Goal: Transaction & Acquisition: Purchase product/service

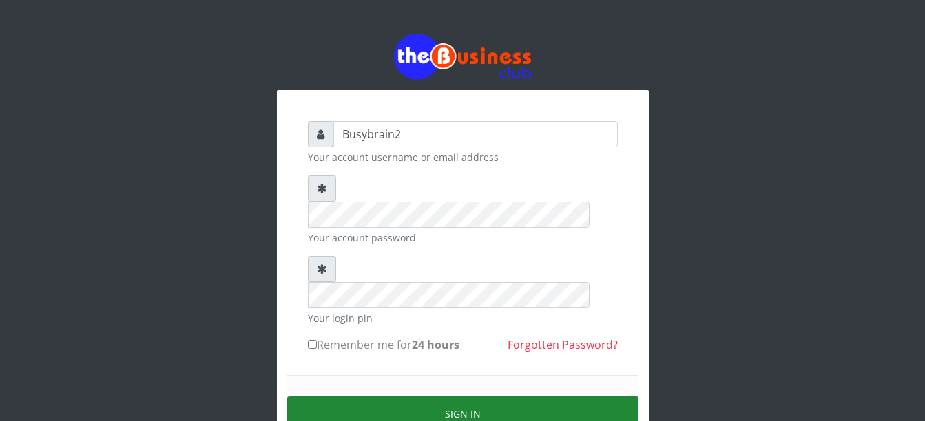
click at [466, 397] on button "Sign in" at bounding box center [462, 414] width 351 height 35
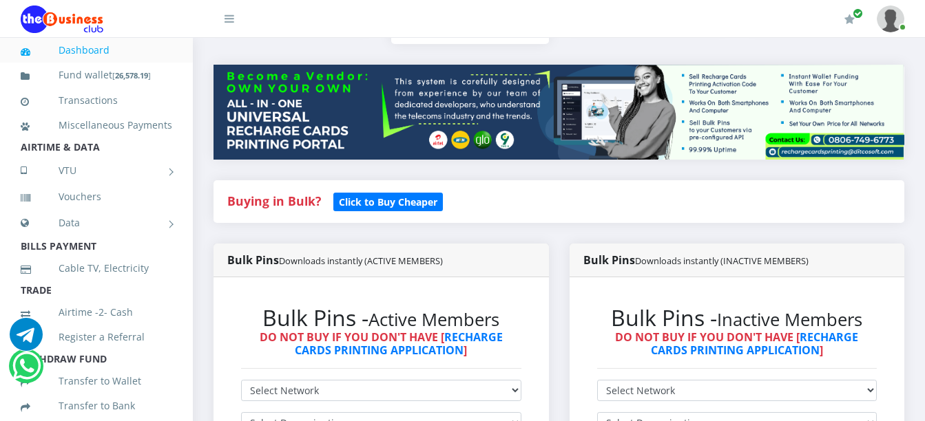
scroll to position [344, 0]
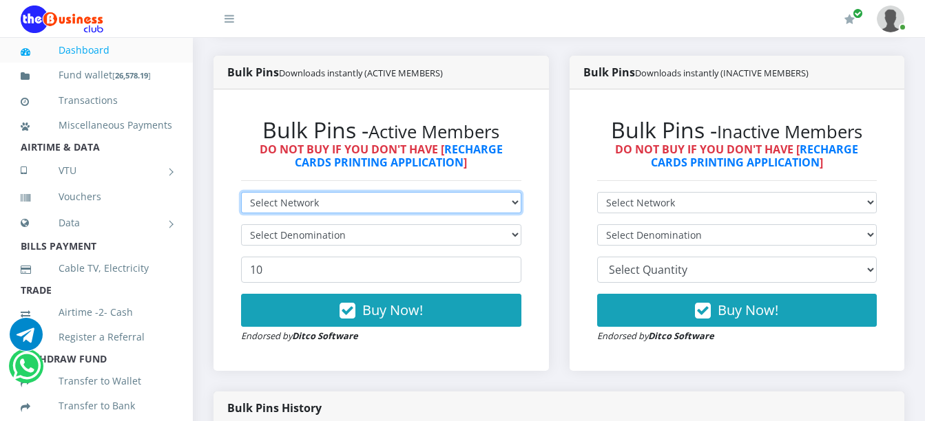
click at [451, 192] on select "Select Network MTN Globacom 9Mobile Airtel" at bounding box center [381, 202] width 280 height 21
select select "MTN"
click at [241, 192] on select "Select Network MTN Globacom 9Mobile Airtel" at bounding box center [381, 202] width 280 height 21
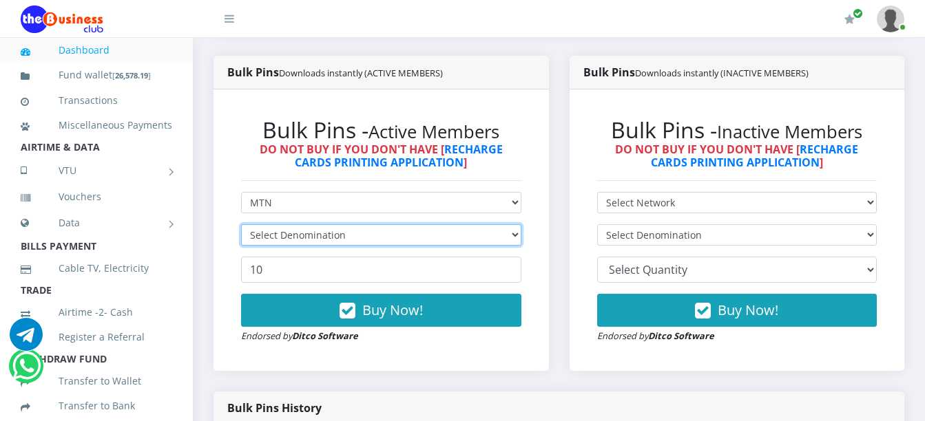
click at [444, 225] on select "Select Denomination" at bounding box center [381, 235] width 280 height 21
click at [445, 225] on select "Select Denomination" at bounding box center [381, 235] width 280 height 21
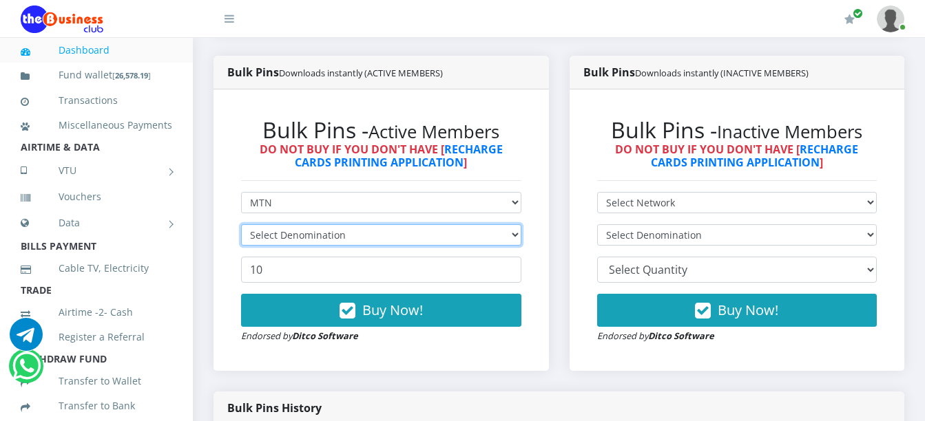
click at [445, 225] on select "Select Denomination" at bounding box center [381, 235] width 280 height 21
click at [448, 225] on select "Select Denomination" at bounding box center [381, 235] width 280 height 21
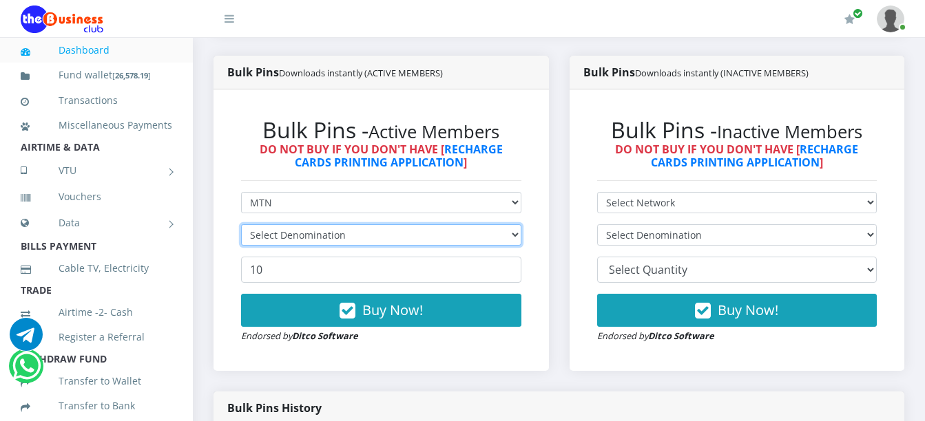
click at [448, 225] on select "Select Denomination" at bounding box center [381, 235] width 280 height 21
click at [449, 225] on select "Select Denomination" at bounding box center [381, 235] width 280 height 21
click at [451, 225] on select "Select Denomination" at bounding box center [381, 235] width 280 height 21
click at [455, 225] on select "Select Denomination" at bounding box center [381, 235] width 280 height 21
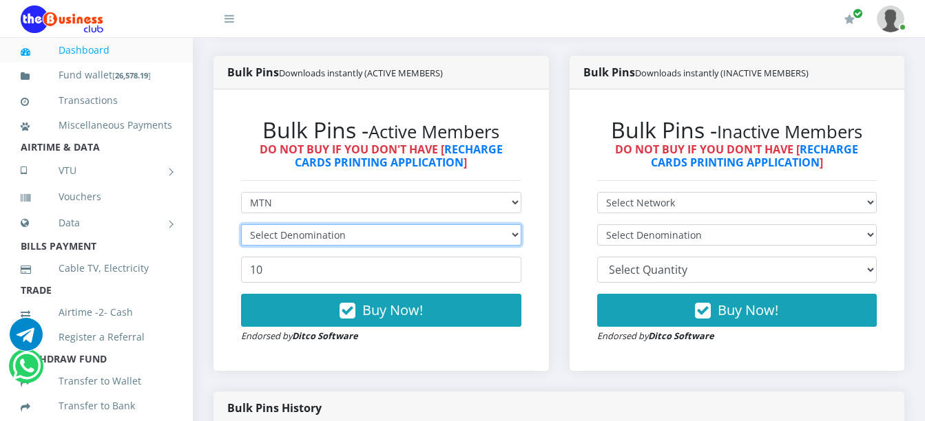
click at [455, 225] on select "Select Denomination" at bounding box center [381, 235] width 280 height 21
click at [459, 225] on select "Select Denomination" at bounding box center [381, 235] width 280 height 21
click at [460, 225] on select "Select Denomination" at bounding box center [381, 235] width 280 height 21
click at [461, 227] on select "Select Denomination" at bounding box center [381, 235] width 280 height 21
click at [461, 225] on select "Select Denomination" at bounding box center [381, 235] width 280 height 21
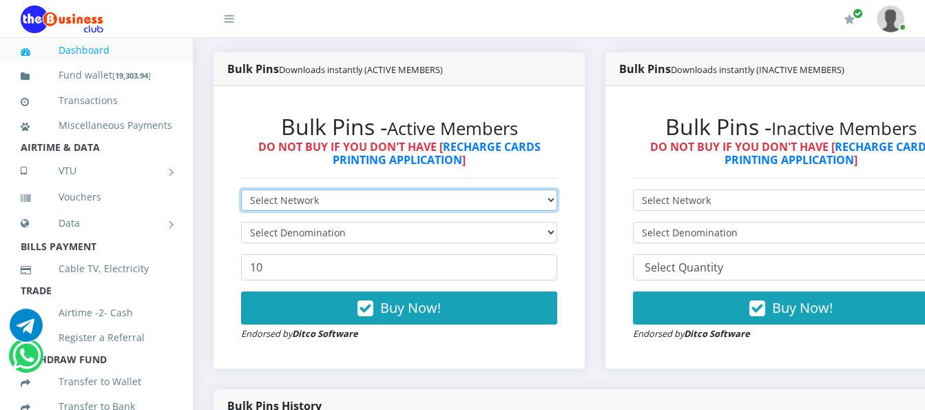
click at [375, 189] on select "Select Network MTN Globacom 9Mobile Airtel" at bounding box center [399, 199] width 316 height 21
select select "Glo"
click at [241, 189] on select "Select Network MTN Globacom 9Mobile Airtel" at bounding box center [399, 199] width 316 height 21
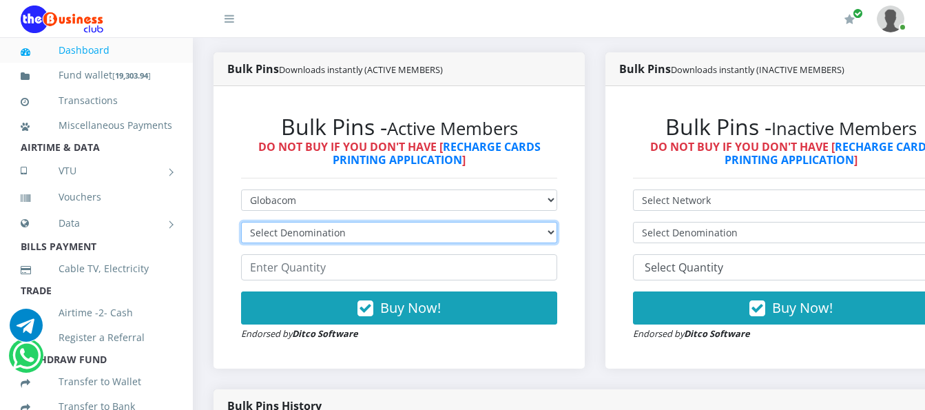
click at [316, 225] on select "Select Denomination Glo NGN100 - ₦96.55 Glo NGN200 - ₦193.10 Glo NGN500 - ₦482.…" at bounding box center [399, 232] width 316 height 21
select select "193.1-200"
click at [241, 222] on select "Select Denomination Glo NGN100 - ₦96.55 Glo NGN200 - ₦193.10 Glo NGN500 - ₦482.…" at bounding box center [399, 232] width 316 height 21
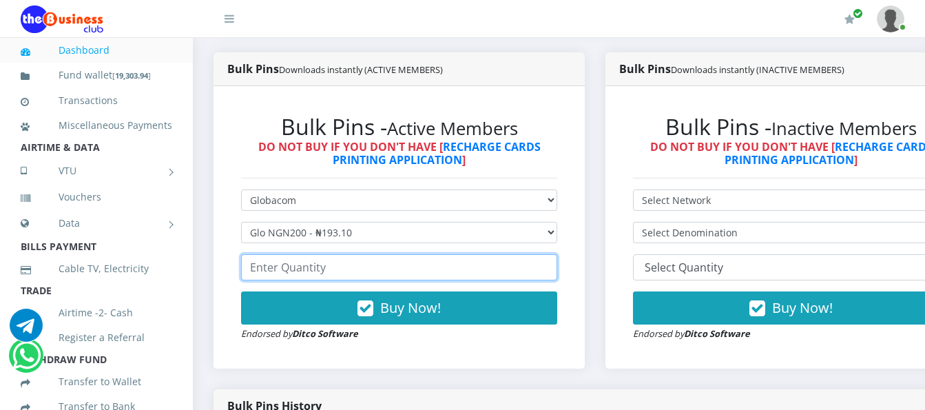
click at [322, 255] on input "number" at bounding box center [399, 267] width 316 height 26
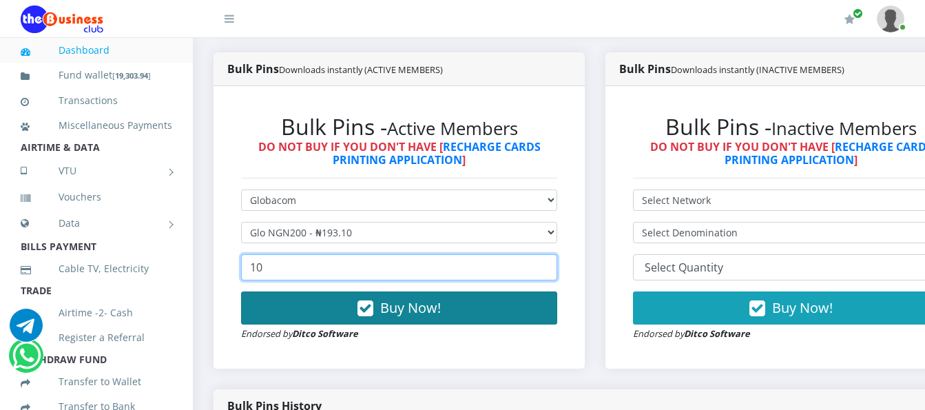
type input "10"
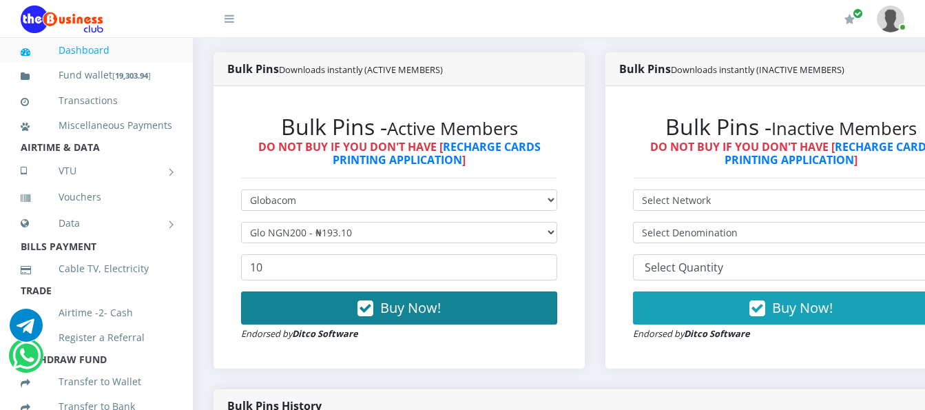
click at [399, 298] on span "Buy Now!" at bounding box center [410, 307] width 61 height 19
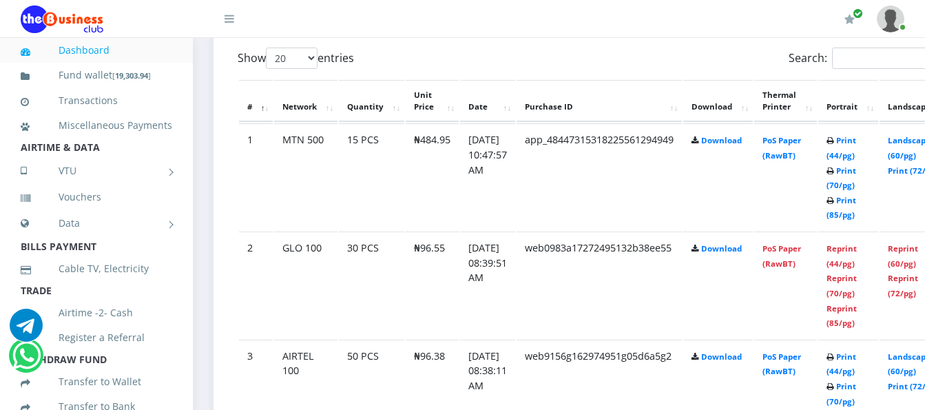
scroll to position [771, 0]
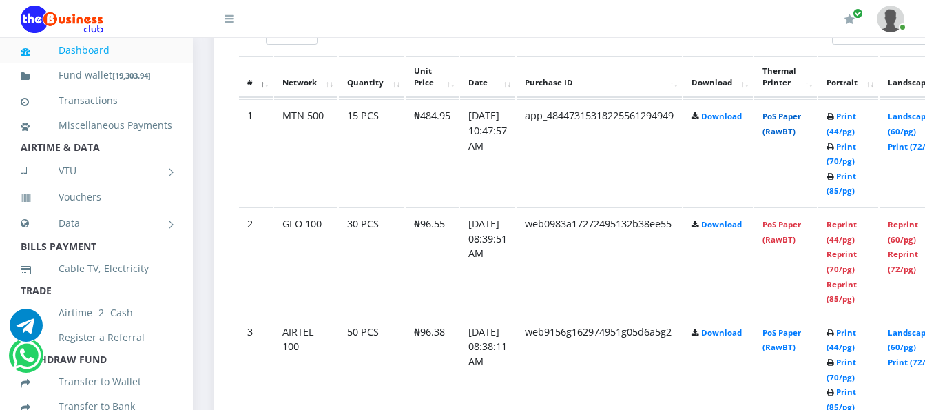
click at [801, 111] on link "PoS Paper (RawBT)" at bounding box center [781, 123] width 39 height 25
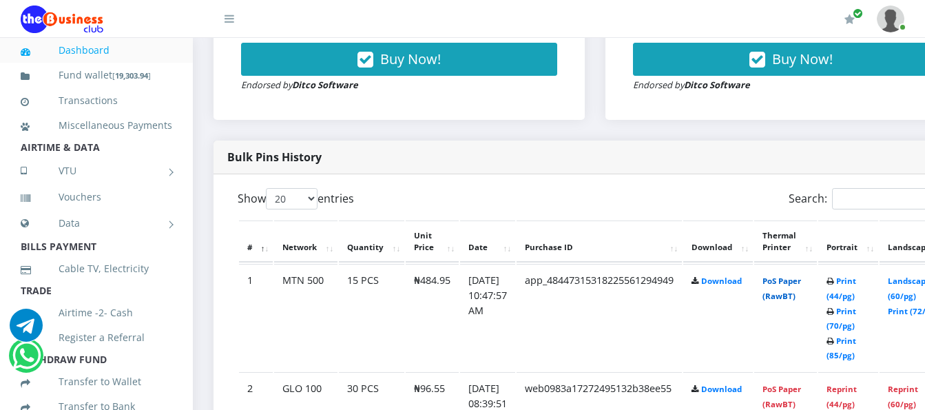
scroll to position [426, 0]
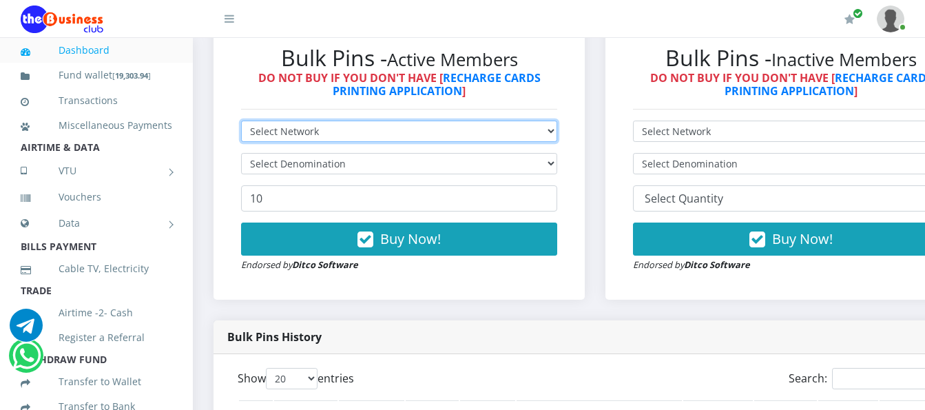
click at [519, 121] on select "Select Network MTN Globacom 9Mobile Airtel" at bounding box center [399, 131] width 316 height 21
select select "Glo"
click at [241, 121] on select "Select Network MTN Globacom 9Mobile Airtel" at bounding box center [399, 131] width 316 height 21
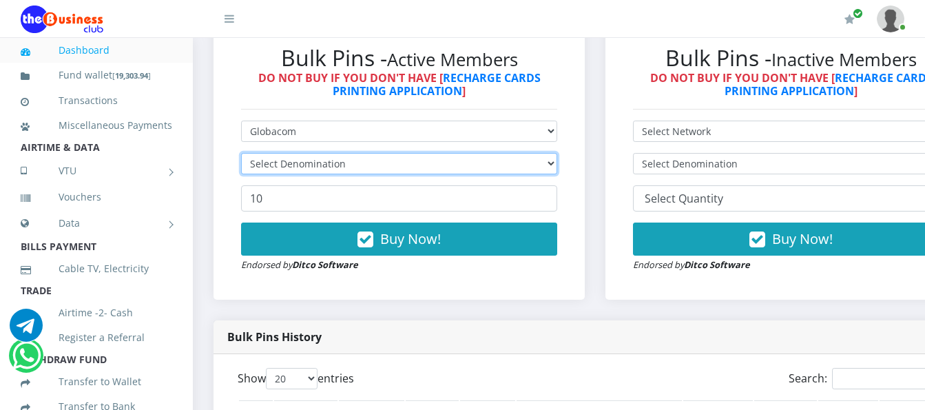
click at [517, 154] on select "Select Denomination" at bounding box center [399, 163] width 316 height 21
click at [518, 154] on select "Select Denomination" at bounding box center [399, 163] width 316 height 21
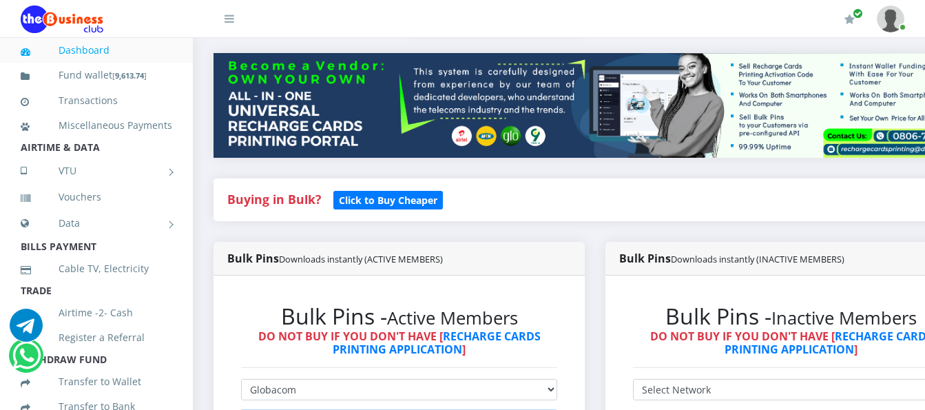
scroll to position [69, 0]
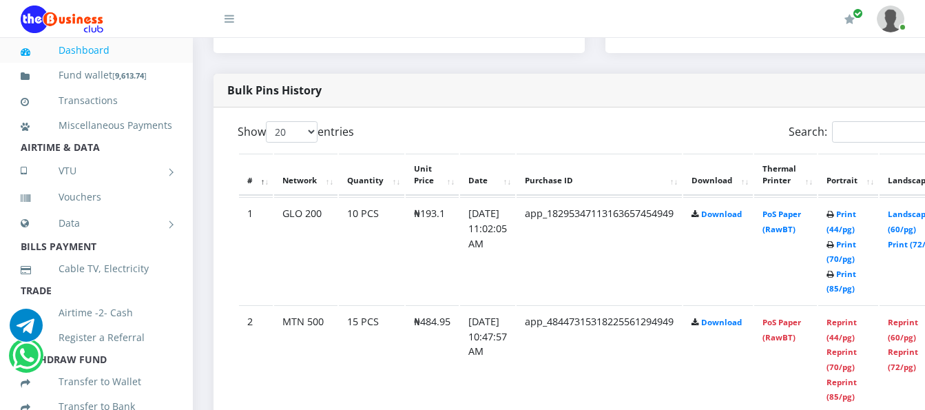
scroll to position [689, 0]
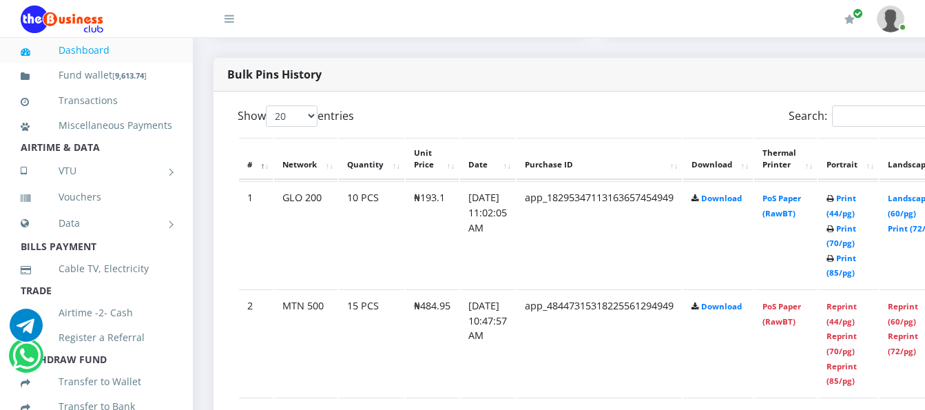
click at [800, 194] on td "PoS Paper (RawBT)" at bounding box center [785, 234] width 63 height 107
click at [795, 193] on link "PoS Paper (RawBT)" at bounding box center [781, 205] width 39 height 25
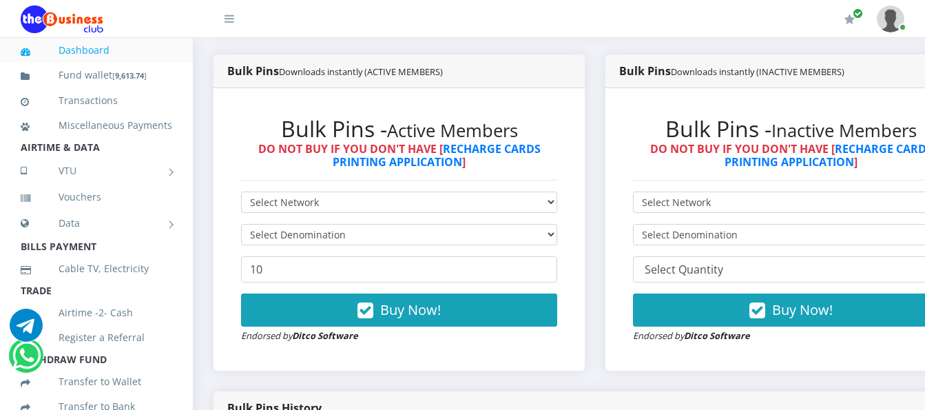
scroll to position [344, 0]
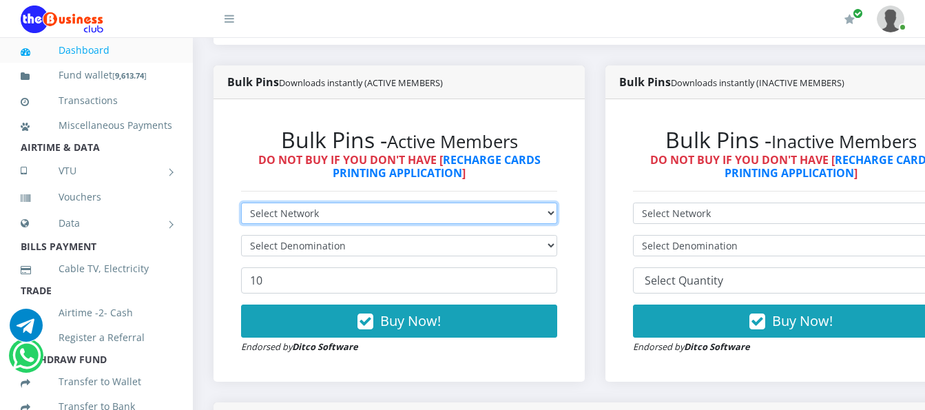
click at [539, 202] on select "Select Network MTN Globacom 9Mobile Airtel" at bounding box center [399, 212] width 316 height 21
select select "MTN"
click at [241, 202] on select "Select Network MTN Globacom 9Mobile Airtel" at bounding box center [399, 212] width 316 height 21
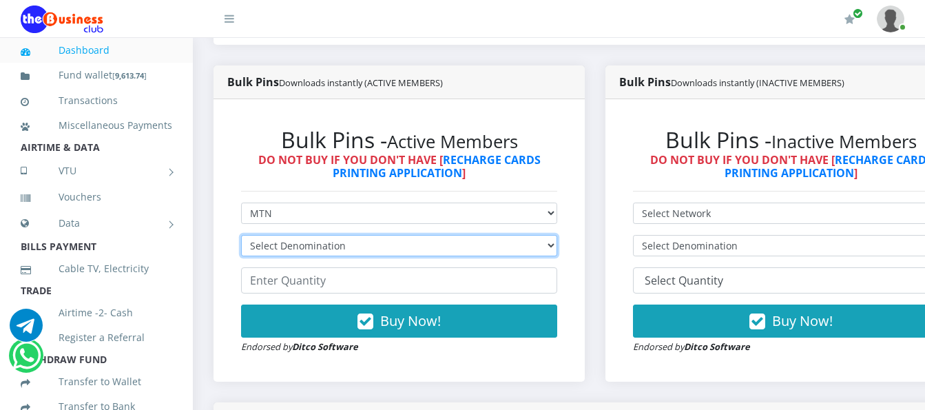
click at [527, 235] on select "Select Denomination MTN NGN100 - ₦96.99 MTN NGN200 - ₦193.98 MTN NGN400 - ₦387.…" at bounding box center [399, 245] width 316 height 21
select select "193.98-200"
click at [241, 235] on select "Select Denomination MTN NGN100 - ₦96.99 MTN NGN200 - ₦193.98 MTN NGN400 - ₦387.…" at bounding box center [399, 245] width 316 height 21
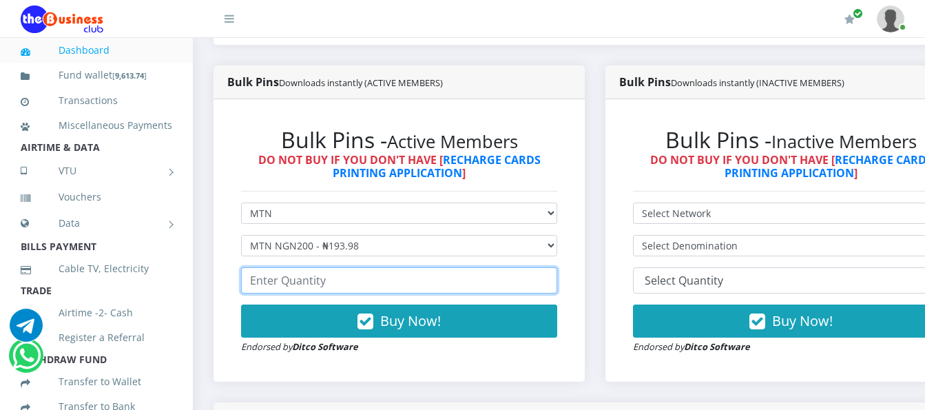
click at [483, 267] on input "number" at bounding box center [399, 280] width 316 height 26
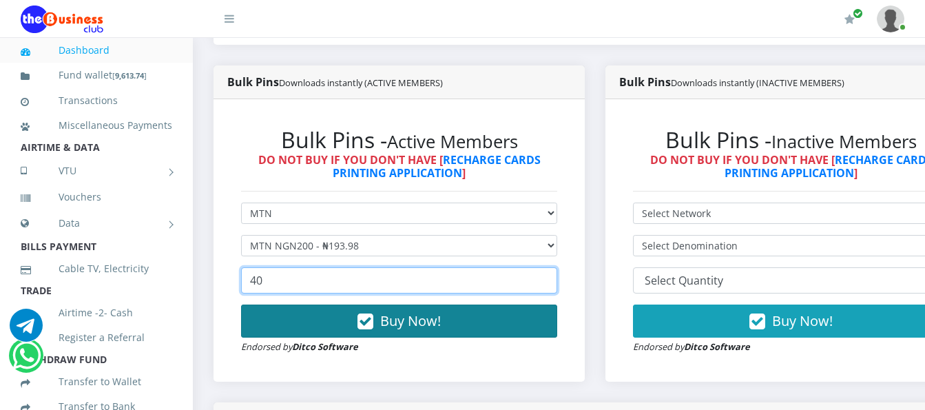
type input "40"
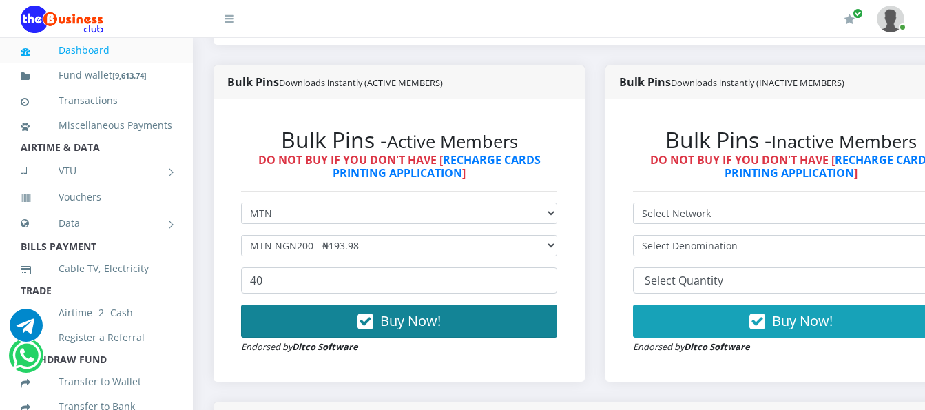
click at [503, 304] on button "Buy Now!" at bounding box center [399, 320] width 316 height 33
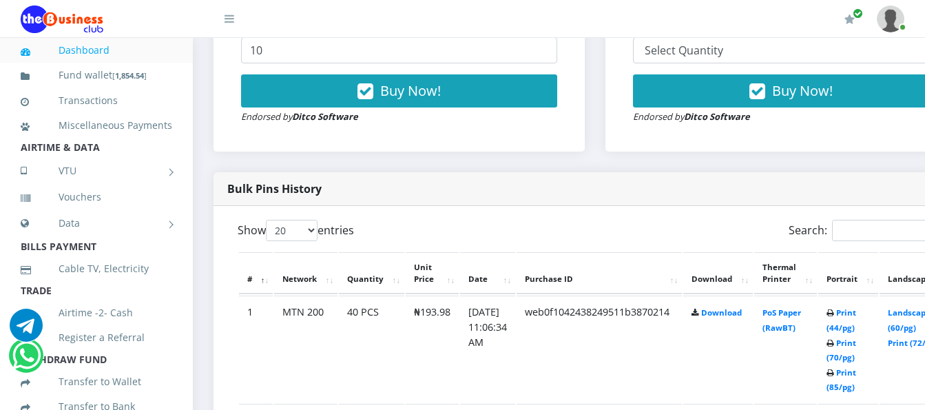
scroll to position [620, 0]
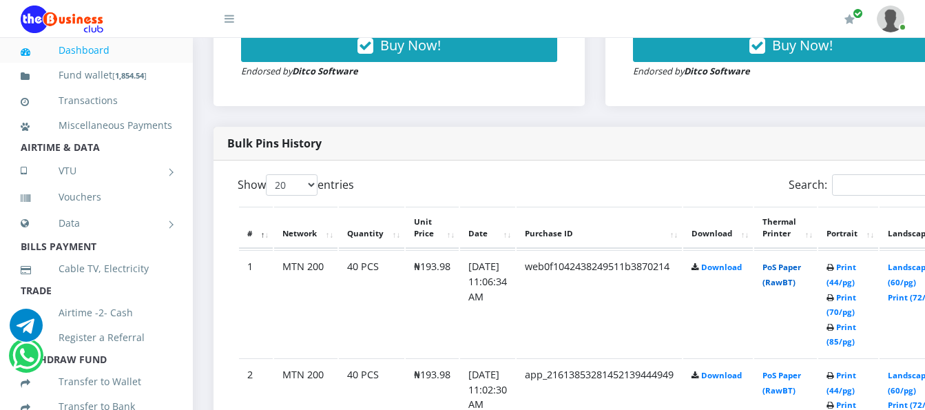
click at [799, 262] on link "PoS Paper (RawBT)" at bounding box center [781, 274] width 39 height 25
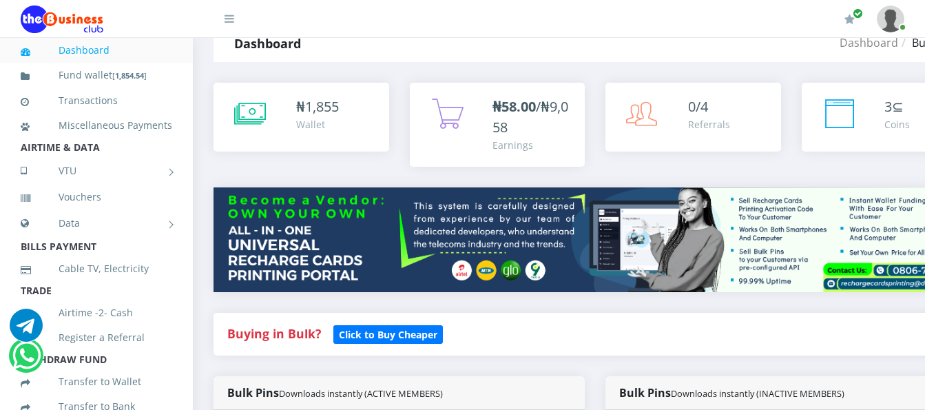
scroll to position [0, 0]
